Goal: Task Accomplishment & Management: Use online tool/utility

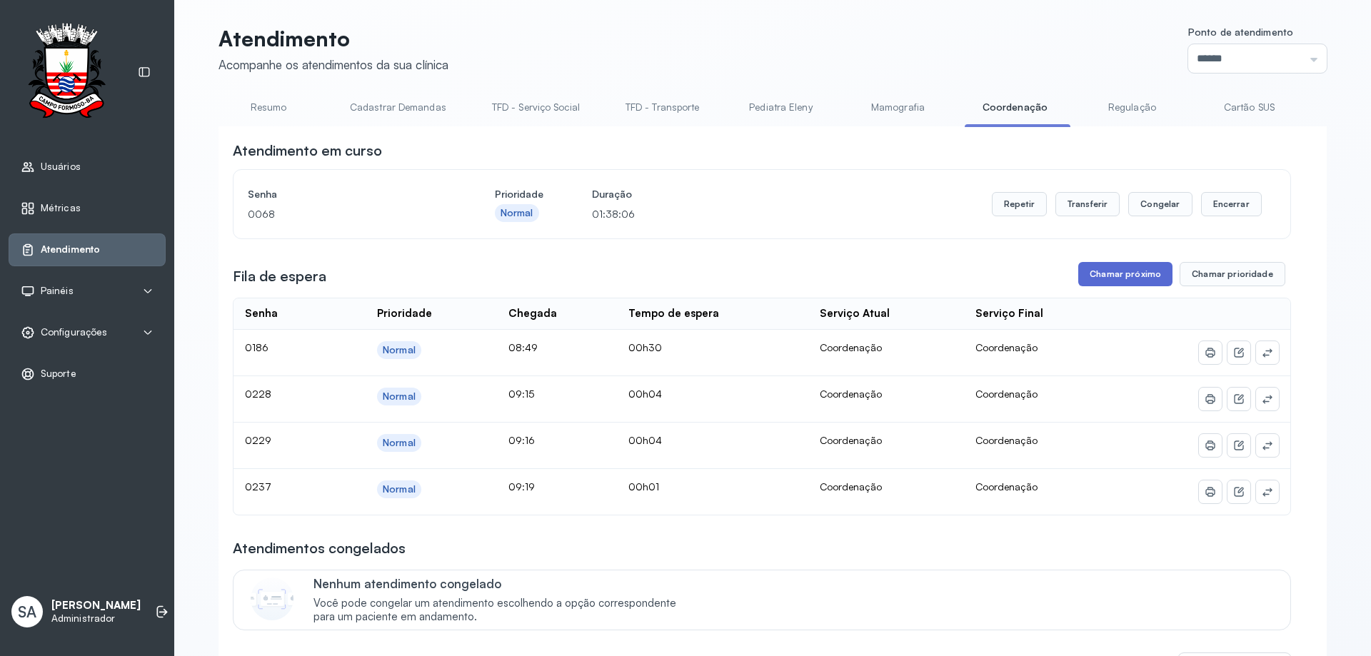
click at [1115, 271] on button "Chamar próximo" at bounding box center [1125, 274] width 94 height 24
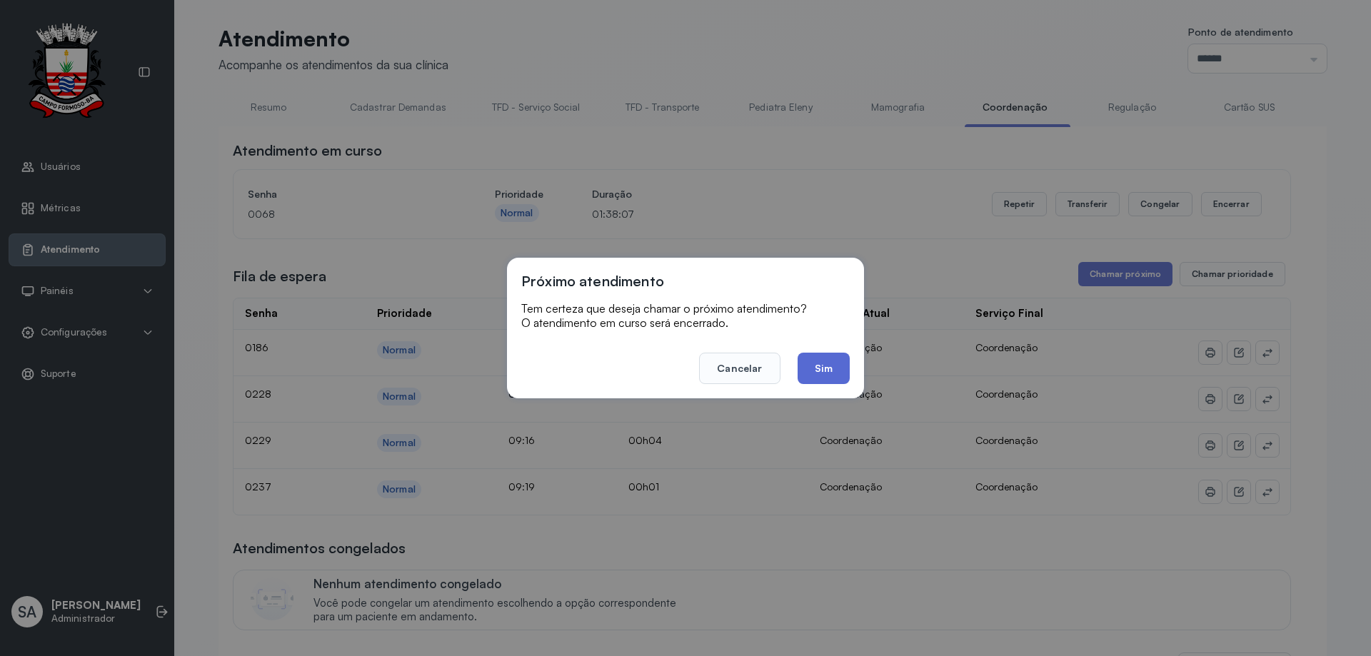
click at [826, 358] on button "Sim" at bounding box center [823, 368] width 52 height 31
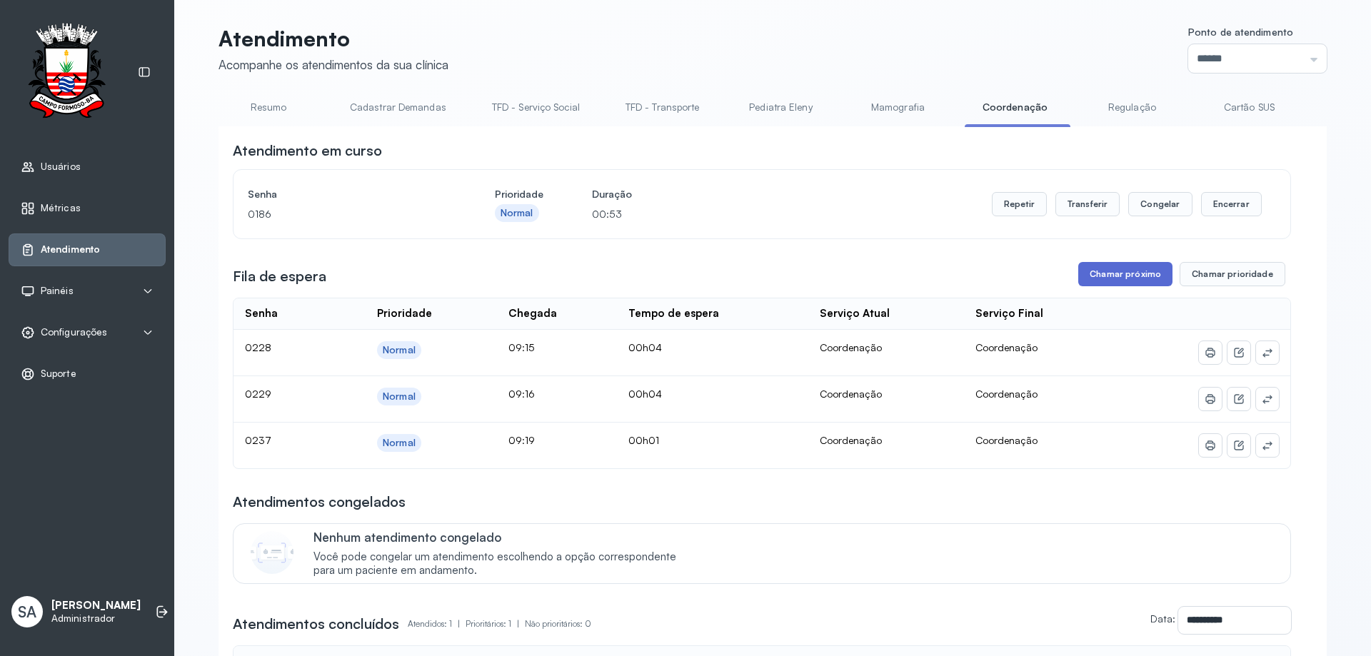
click at [1127, 278] on button "Chamar próximo" at bounding box center [1125, 274] width 94 height 24
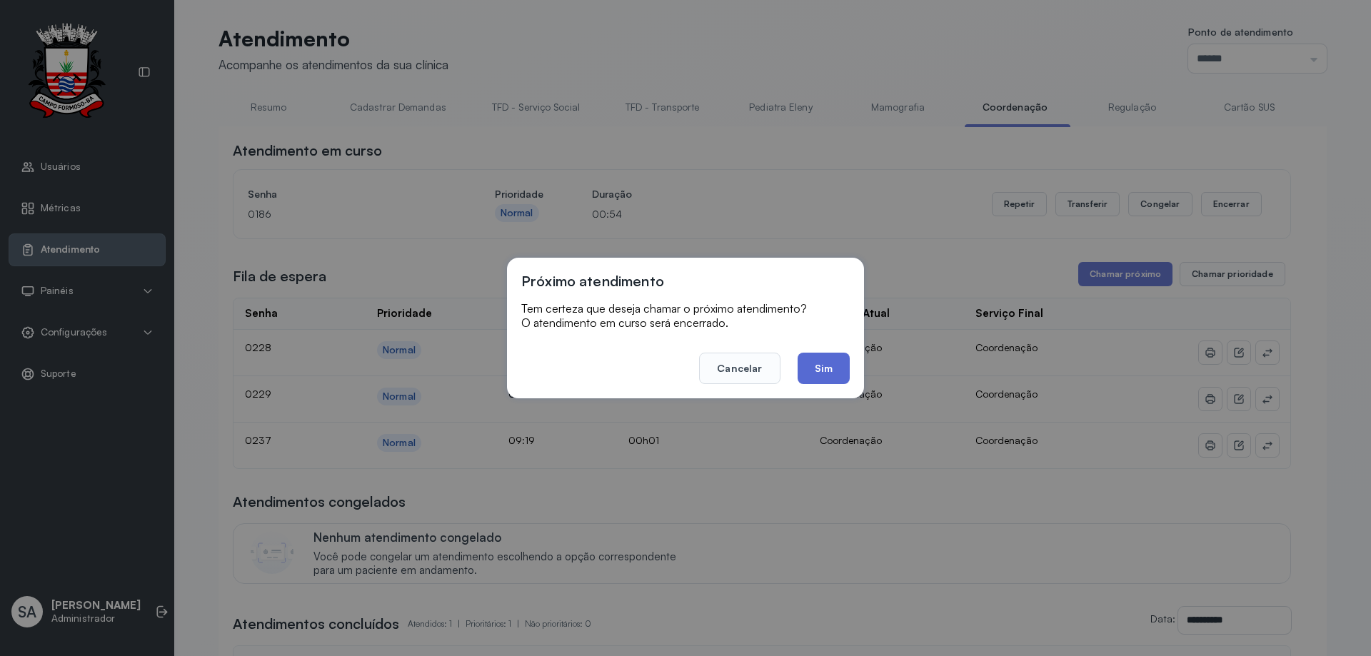
click at [835, 364] on button "Sim" at bounding box center [823, 368] width 52 height 31
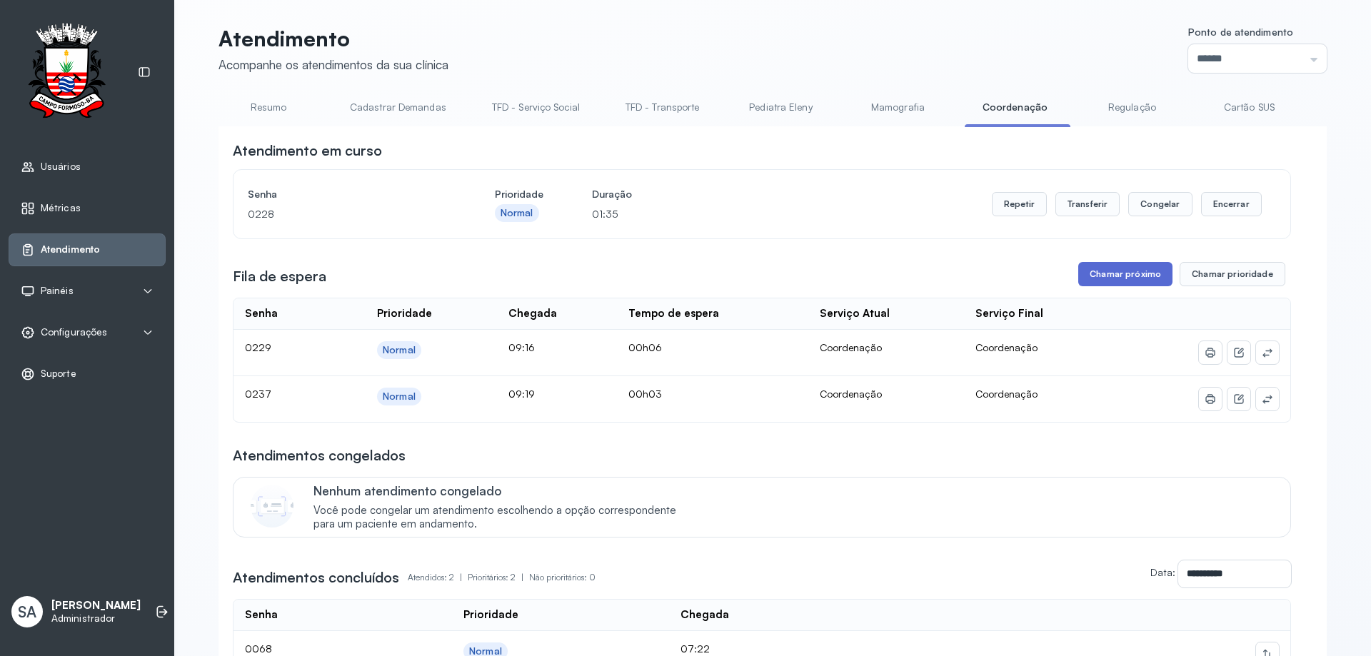
click at [1116, 276] on button "Chamar próximo" at bounding box center [1125, 274] width 94 height 24
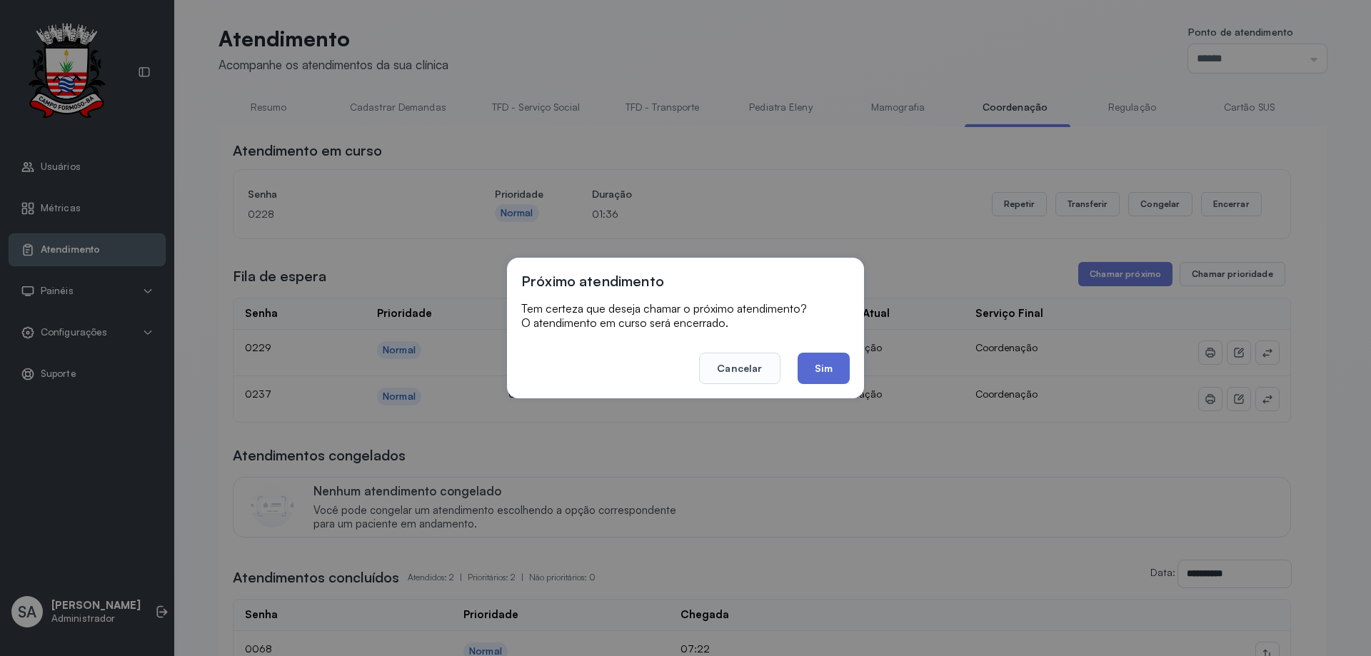
click at [829, 367] on button "Sim" at bounding box center [823, 368] width 52 height 31
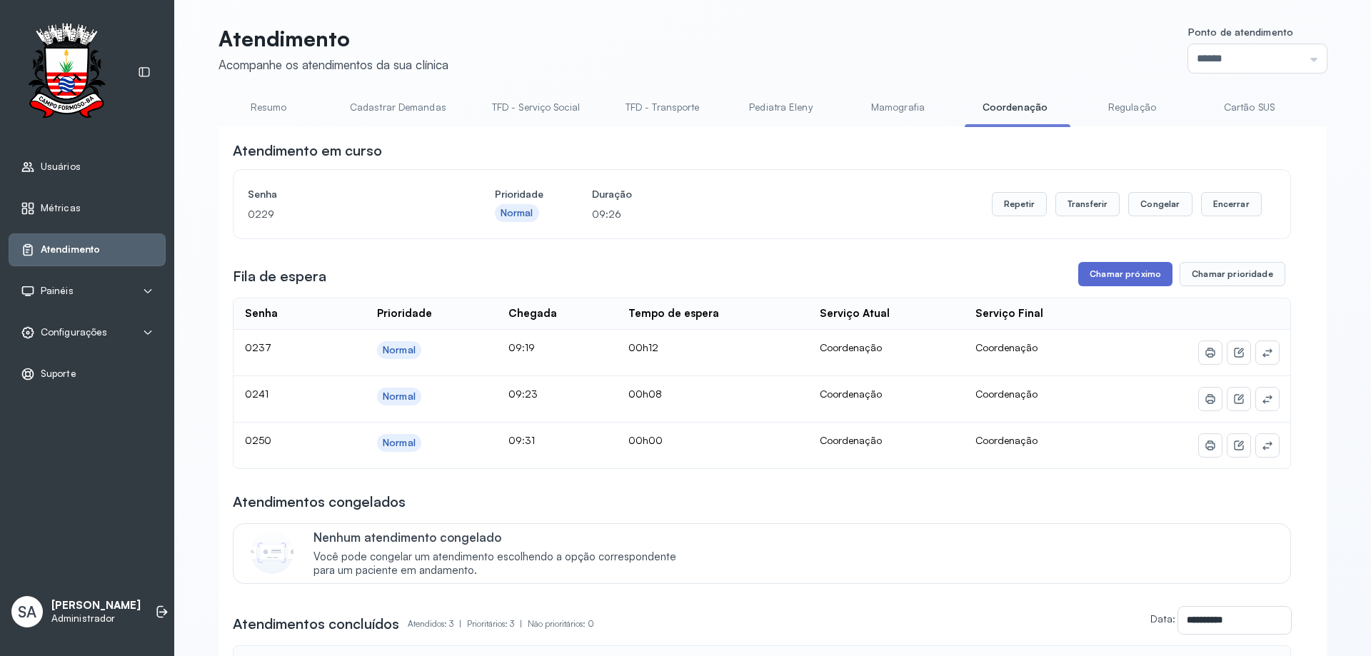
click at [1116, 268] on button "Chamar próximo" at bounding box center [1125, 274] width 94 height 24
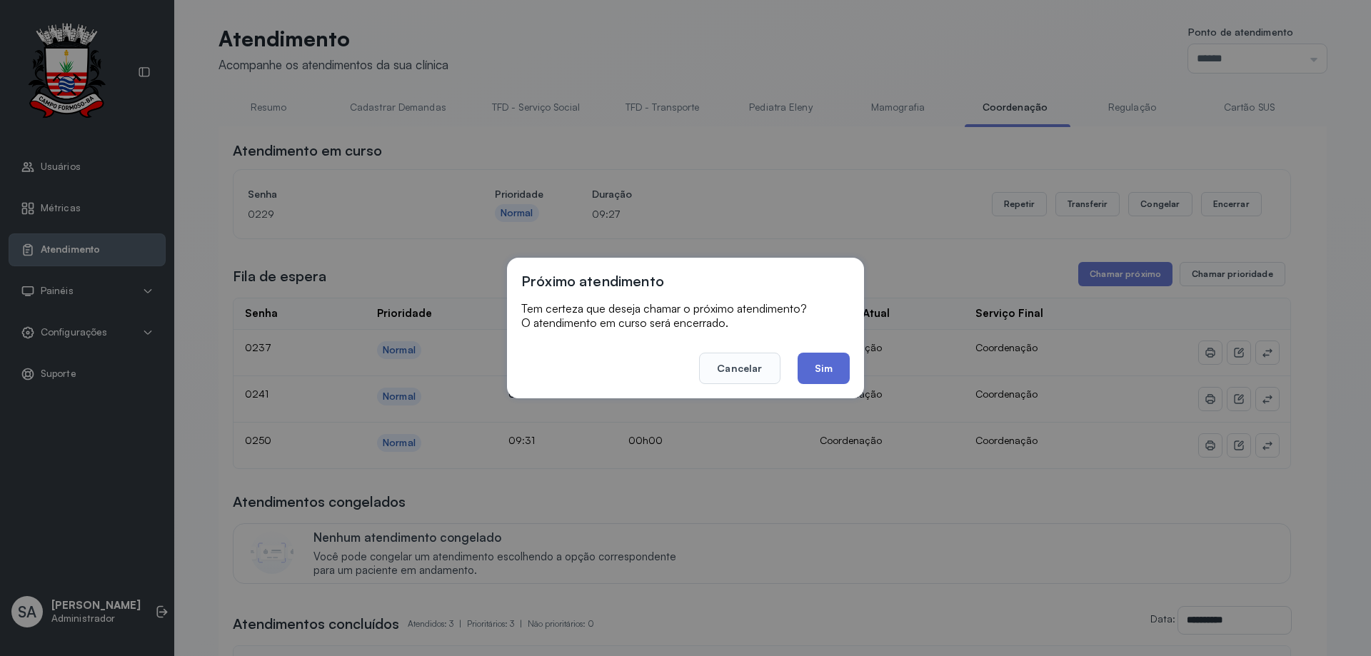
click at [835, 371] on button "Sim" at bounding box center [823, 368] width 52 height 31
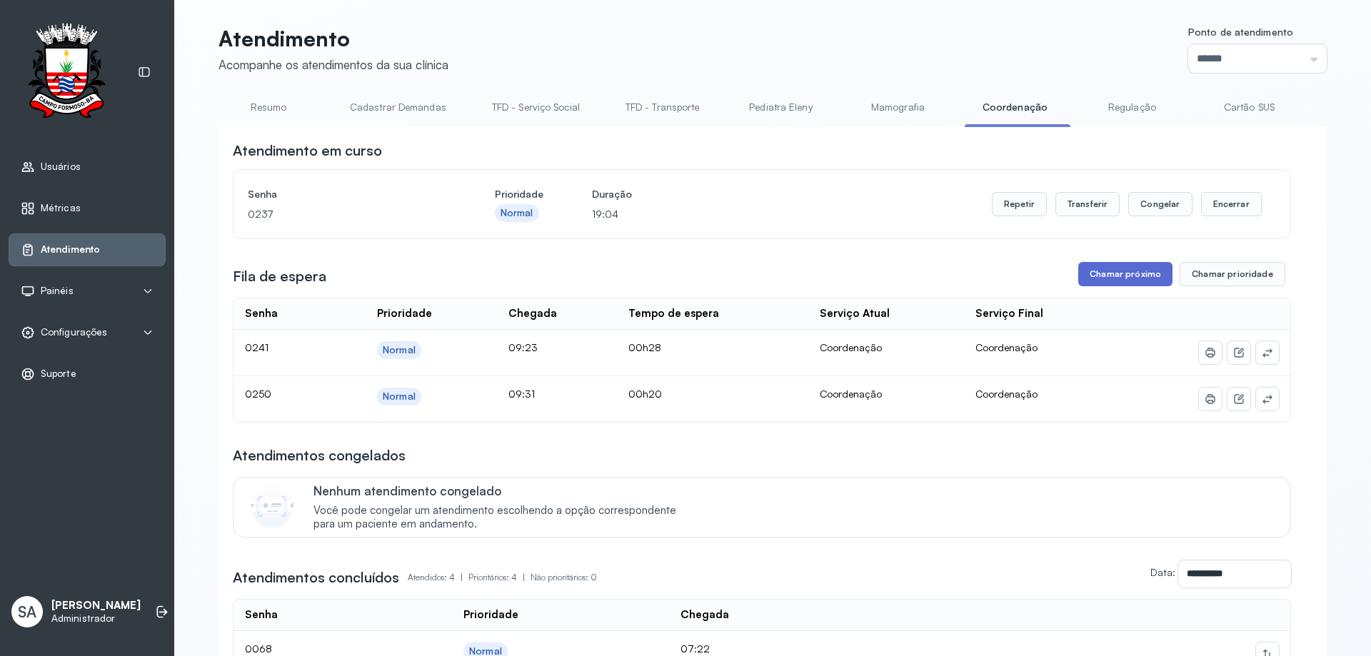
click at [1113, 276] on button "Chamar próximo" at bounding box center [1125, 274] width 94 height 24
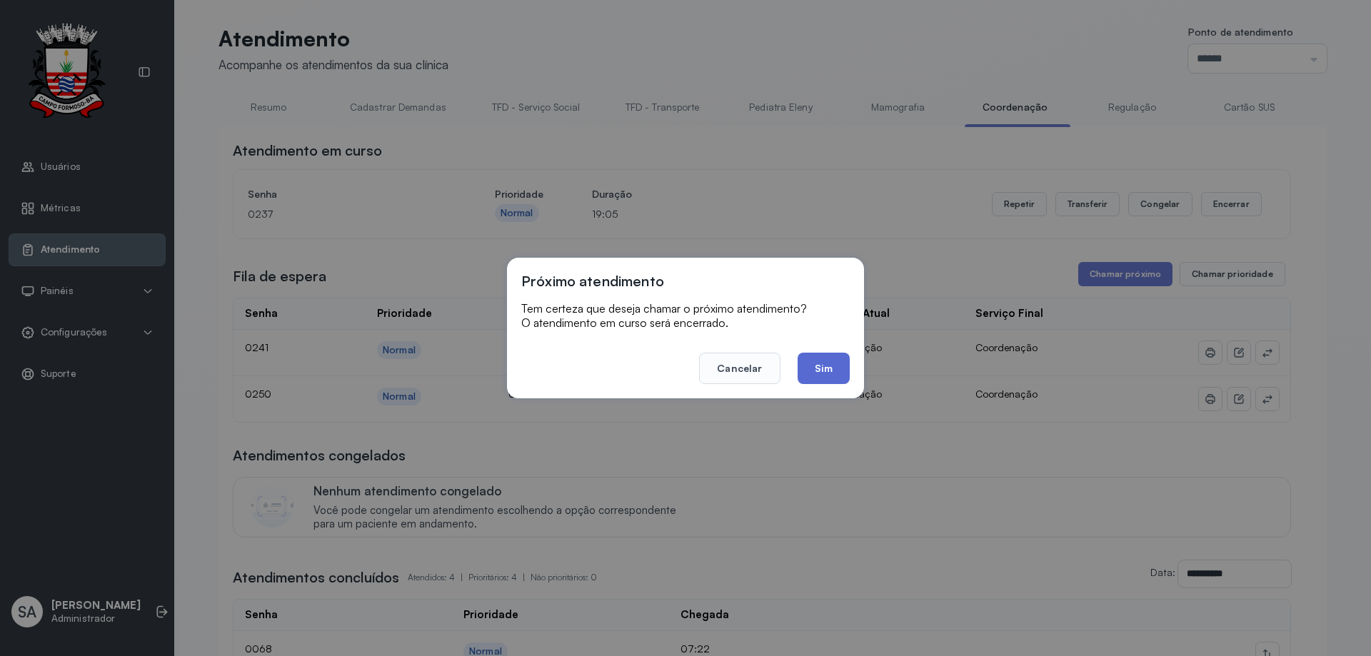
click at [840, 368] on button "Sim" at bounding box center [823, 368] width 52 height 31
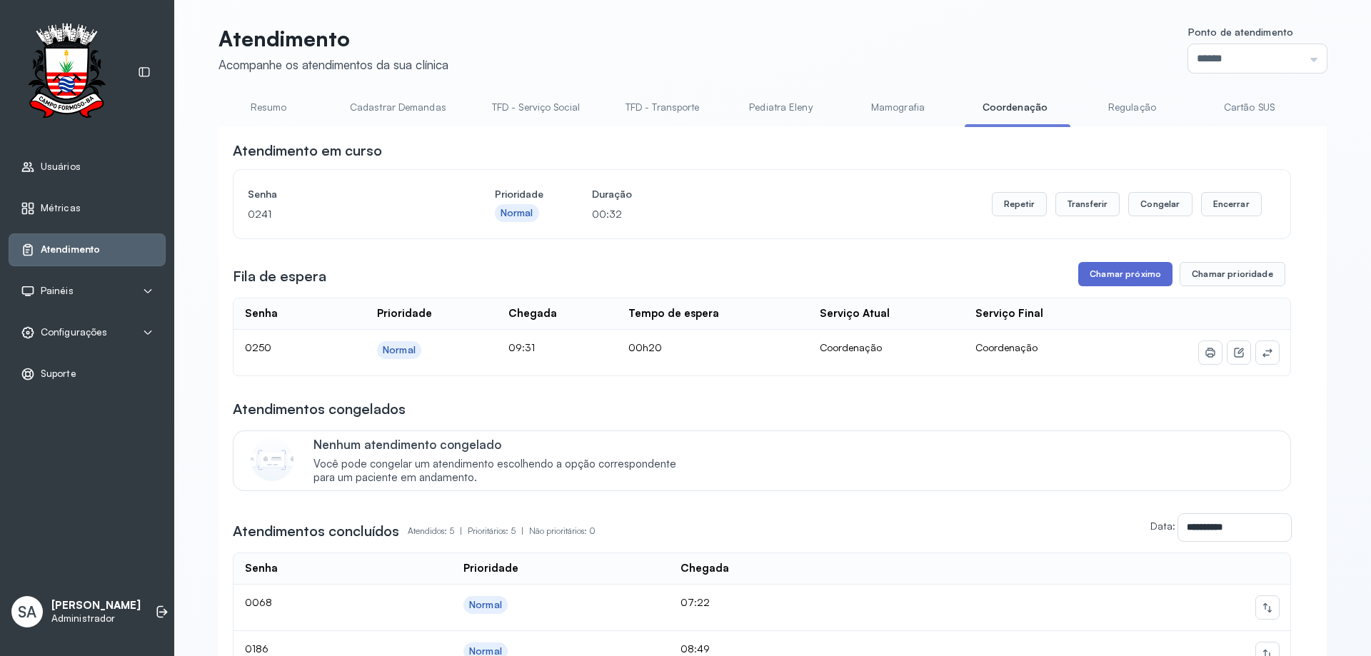
click at [1085, 270] on button "Chamar próximo" at bounding box center [1125, 274] width 94 height 24
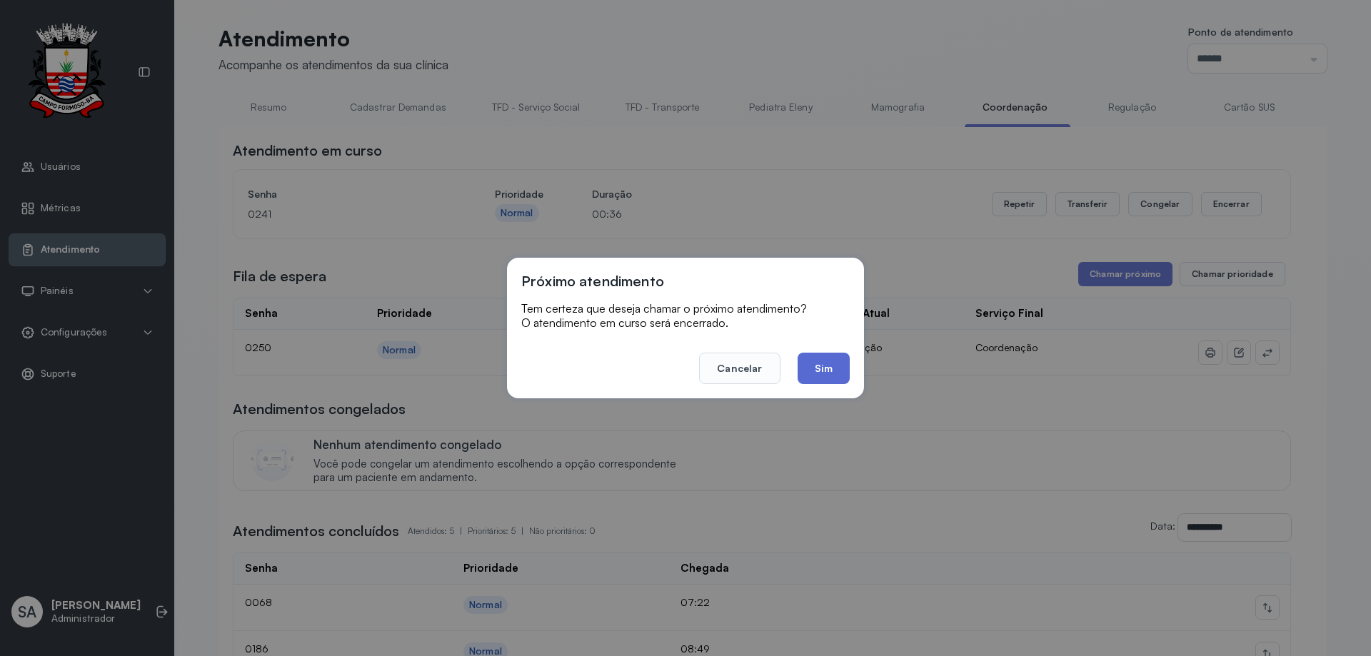
click at [817, 376] on button "Sim" at bounding box center [823, 368] width 52 height 31
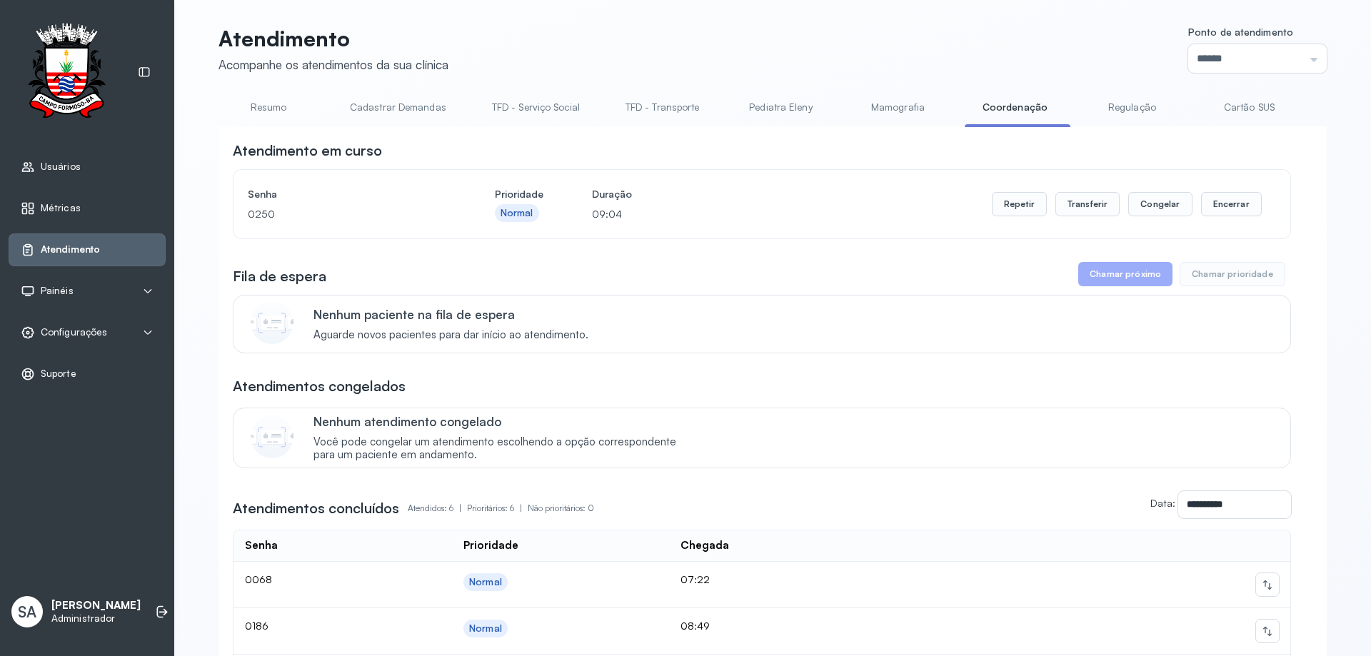
drag, startPoint x: 1094, startPoint y: 283, endPoint x: 1036, endPoint y: 280, distance: 58.7
click at [1068, 282] on div "Fila de espera Chamar próximo Chamar prioridade" at bounding box center [762, 274] width 1058 height 24
